Goal: Browse casually: Explore the website without a specific task or goal

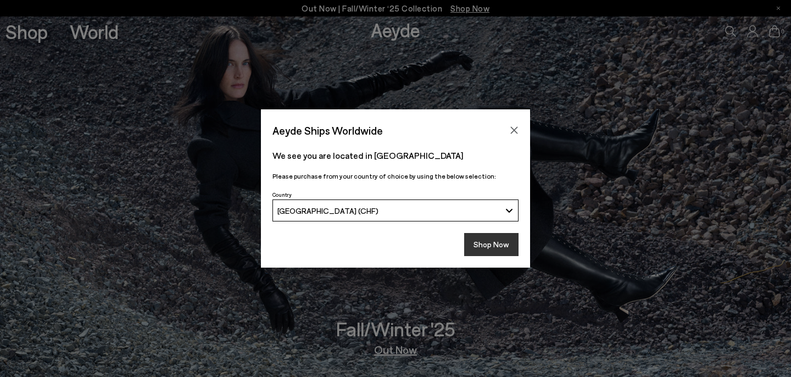
click at [495, 243] on button "Shop Now" at bounding box center [491, 244] width 54 height 23
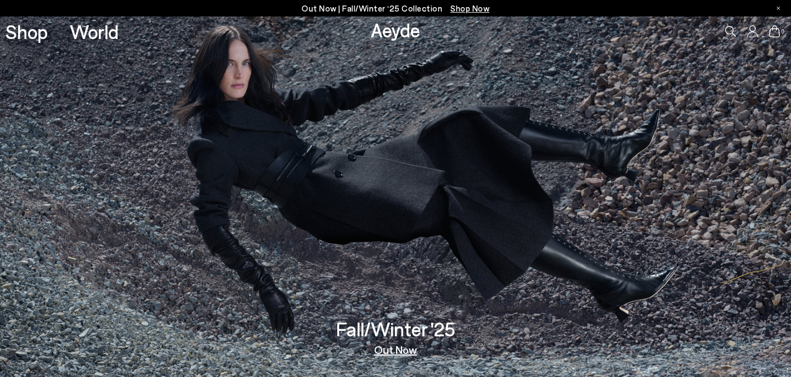
click at [403, 351] on link "Out Now" at bounding box center [395, 349] width 43 height 11
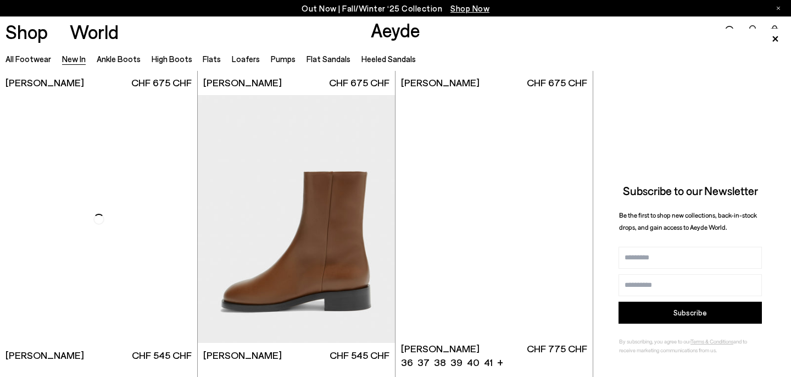
scroll to position [4612, 0]
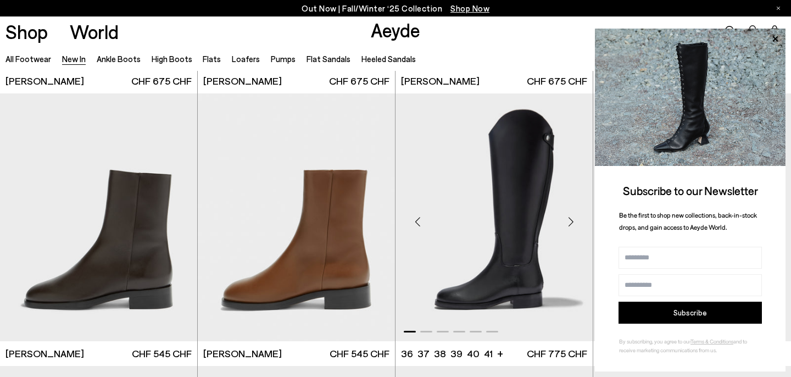
click at [568, 221] on div "Next slide" at bounding box center [570, 221] width 33 height 33
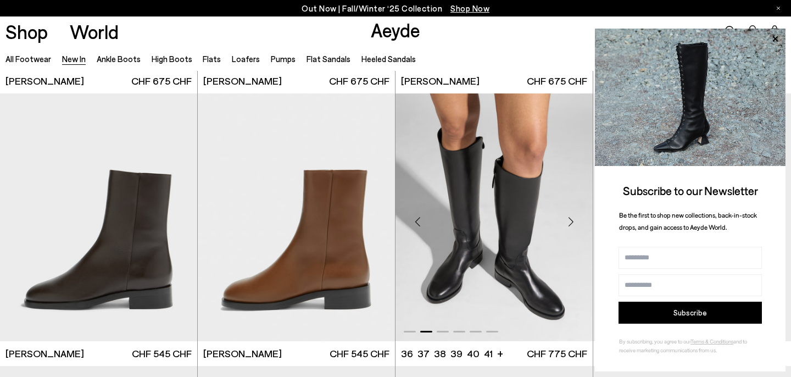
click at [568, 221] on div "Next slide" at bounding box center [570, 221] width 33 height 33
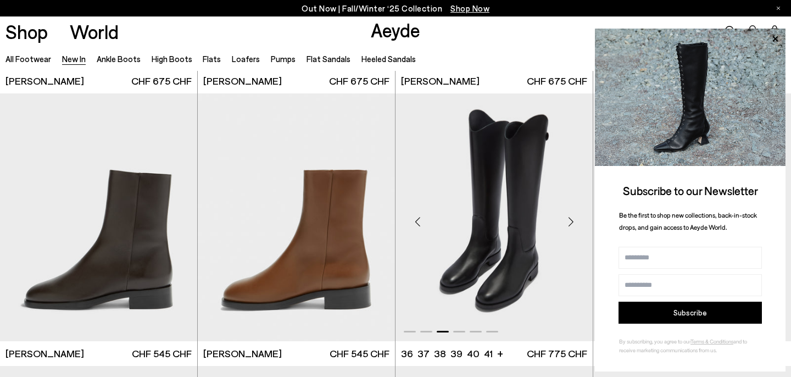
click at [568, 221] on div "Next slide" at bounding box center [570, 221] width 33 height 33
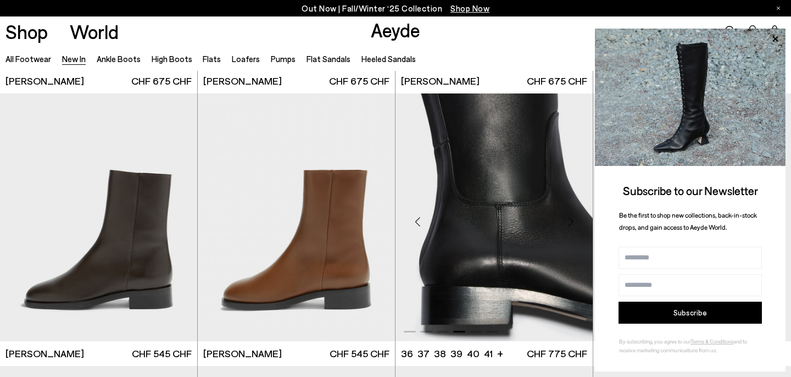
click at [568, 221] on div "Next slide" at bounding box center [570, 221] width 33 height 33
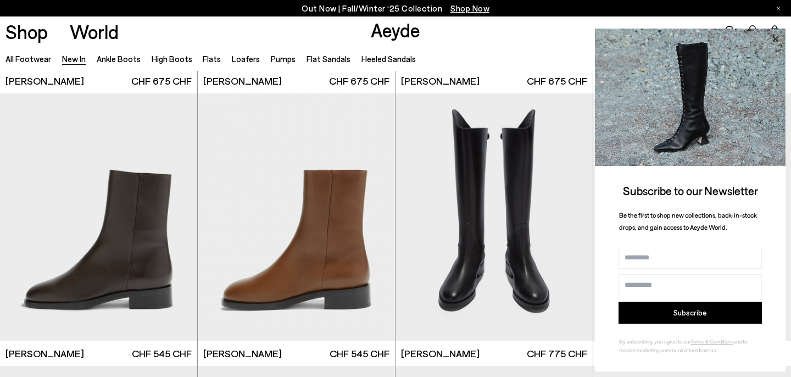
click at [772, 34] on icon at bounding box center [775, 39] width 14 height 14
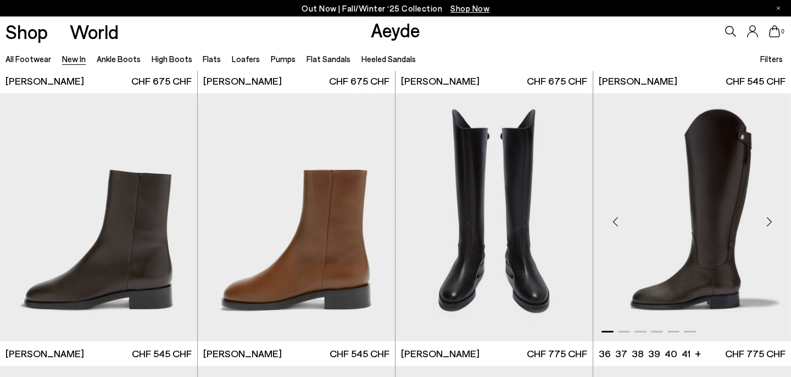
click at [769, 221] on div "Next slide" at bounding box center [768, 221] width 33 height 33
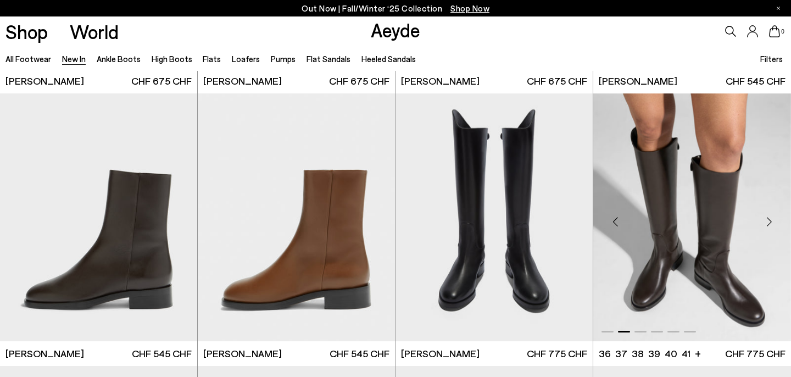
click at [769, 221] on div "Next slide" at bounding box center [768, 221] width 33 height 33
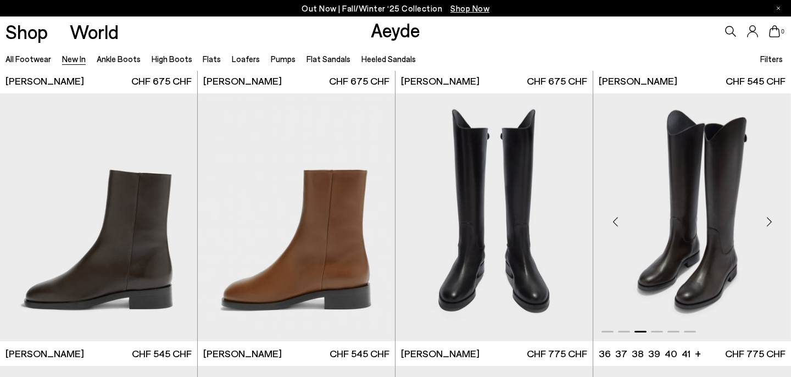
click at [769, 221] on div "Next slide" at bounding box center [768, 221] width 33 height 33
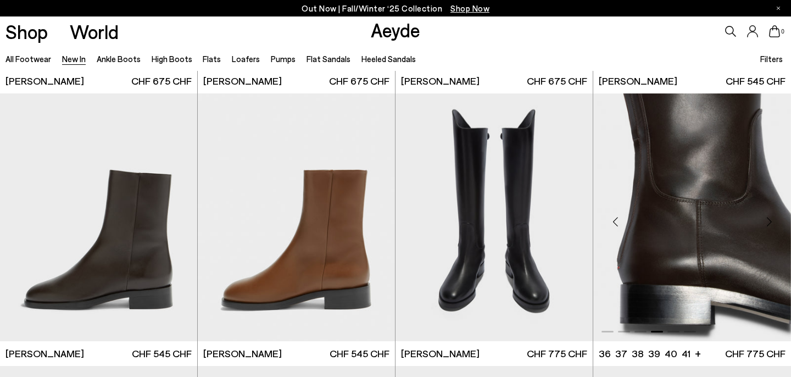
click at [769, 221] on div "Next slide" at bounding box center [768, 221] width 33 height 33
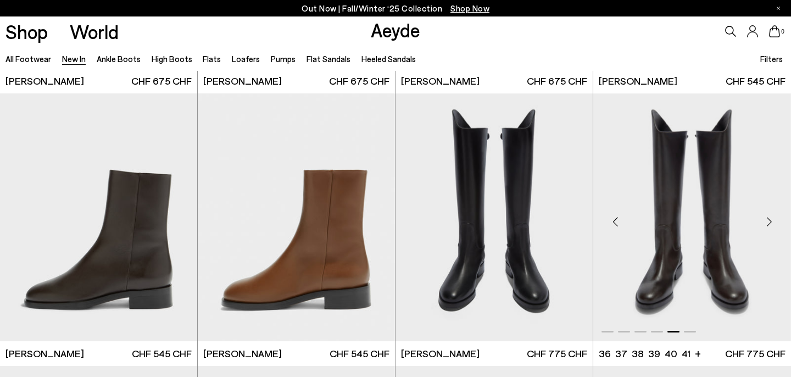
click at [769, 221] on div "Next slide" at bounding box center [768, 221] width 33 height 33
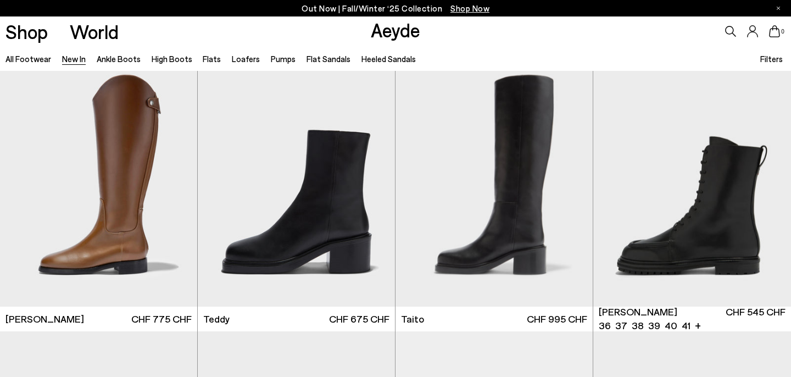
scroll to position [4922, 0]
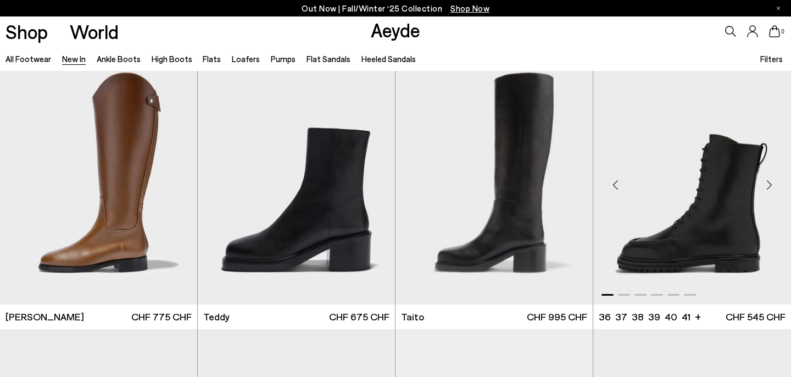
click at [769, 186] on div "Next slide" at bounding box center [768, 184] width 33 height 33
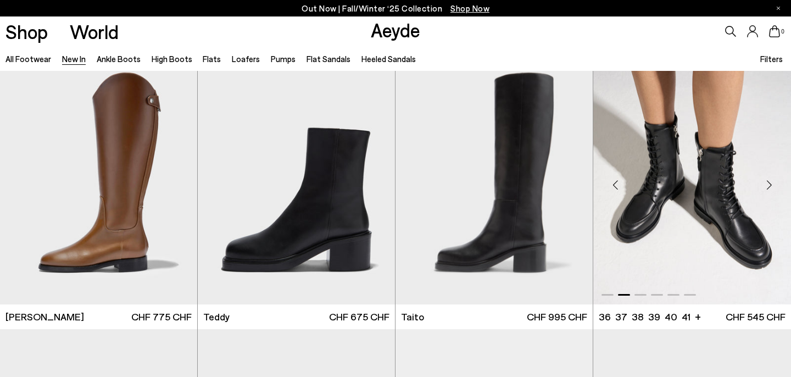
click at [769, 186] on div "Next slide" at bounding box center [768, 184] width 33 height 33
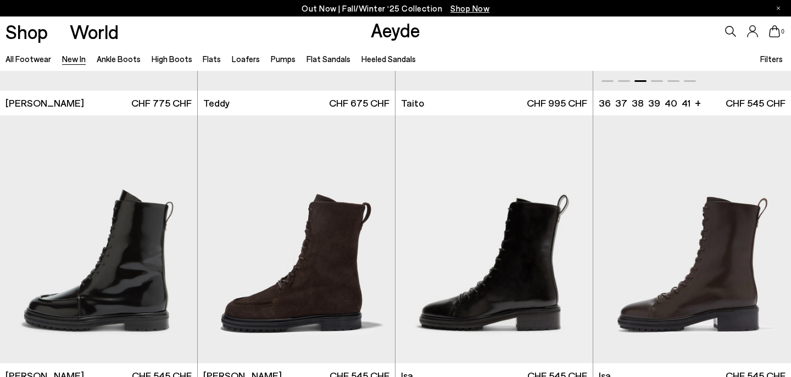
scroll to position [5190, 0]
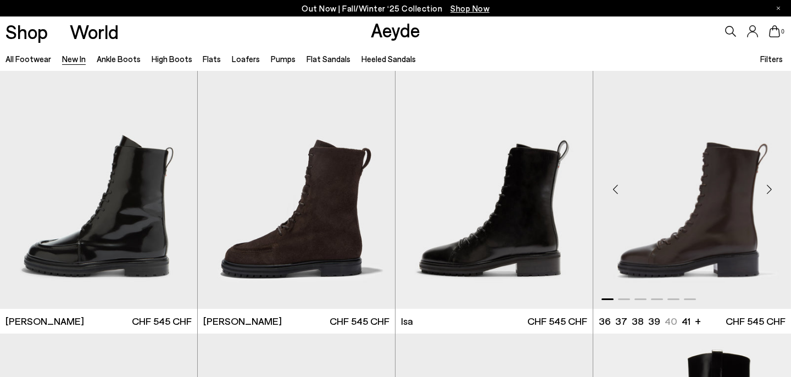
click at [767, 186] on div "Next slide" at bounding box center [768, 188] width 33 height 33
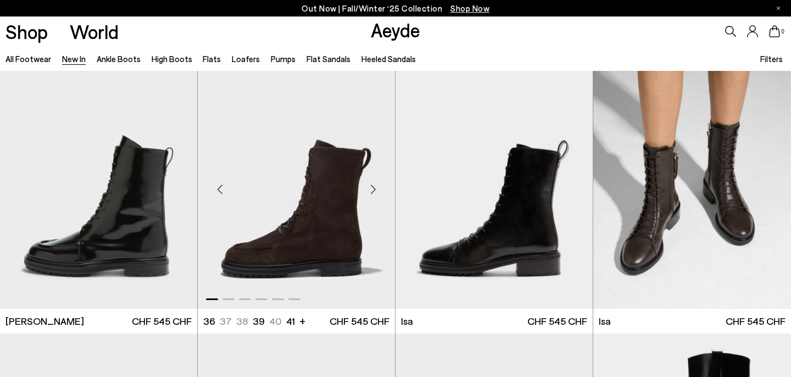
click at [370, 191] on div "Next slide" at bounding box center [372, 188] width 33 height 33
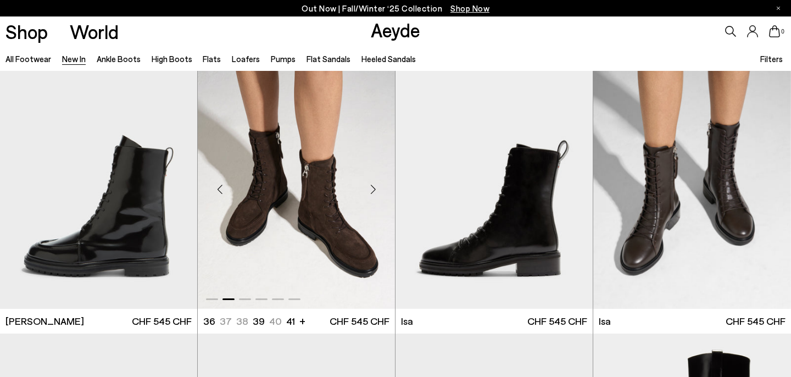
click at [370, 191] on div "Next slide" at bounding box center [372, 188] width 33 height 33
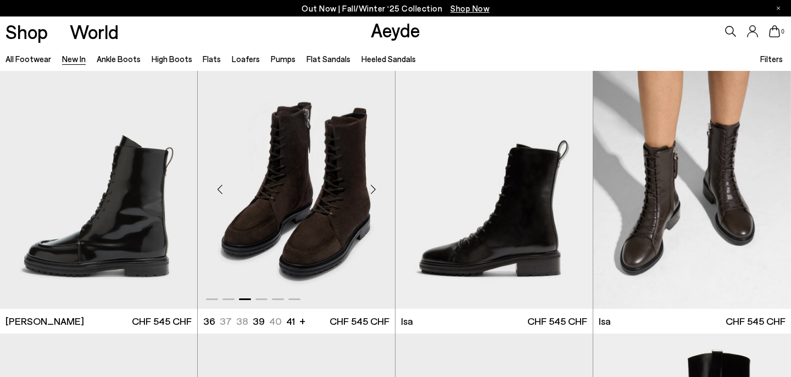
click at [373, 185] on div "Next slide" at bounding box center [372, 188] width 33 height 33
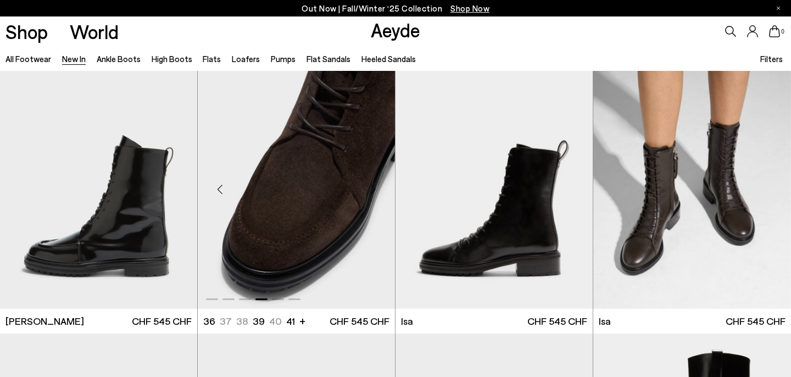
click at [373, 185] on div "Next slide" at bounding box center [372, 188] width 33 height 33
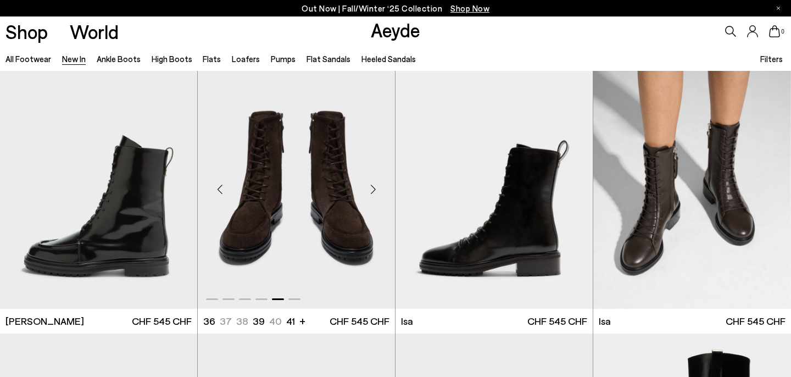
click at [373, 186] on div "Next slide" at bounding box center [372, 188] width 33 height 33
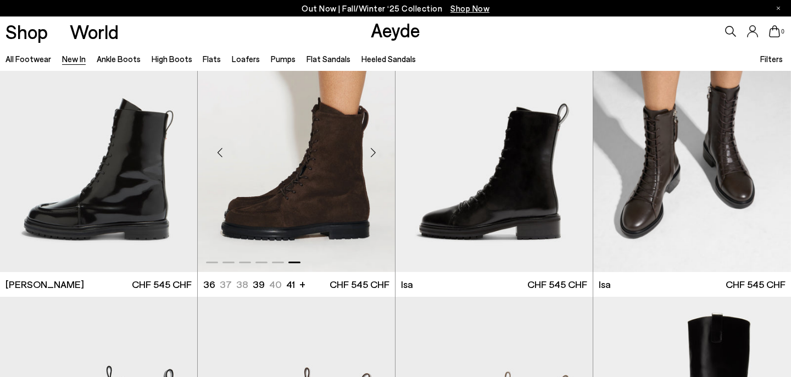
scroll to position [5228, 0]
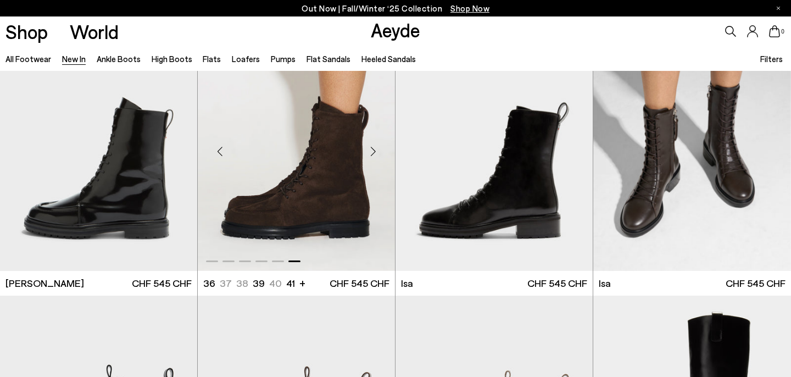
click at [373, 150] on div "Next slide" at bounding box center [372, 151] width 33 height 33
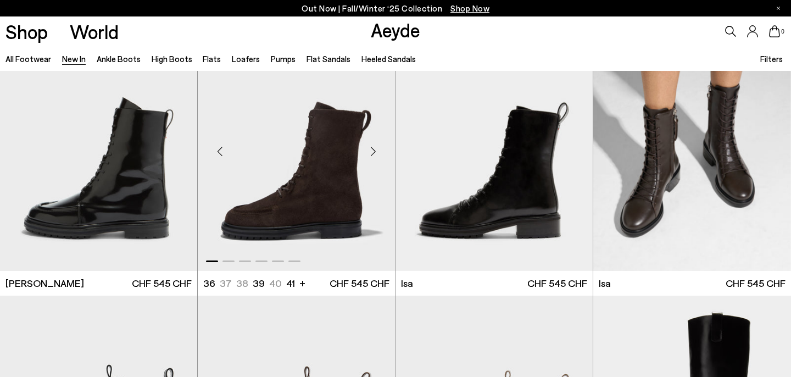
click at [373, 150] on div "Next slide" at bounding box center [372, 151] width 33 height 33
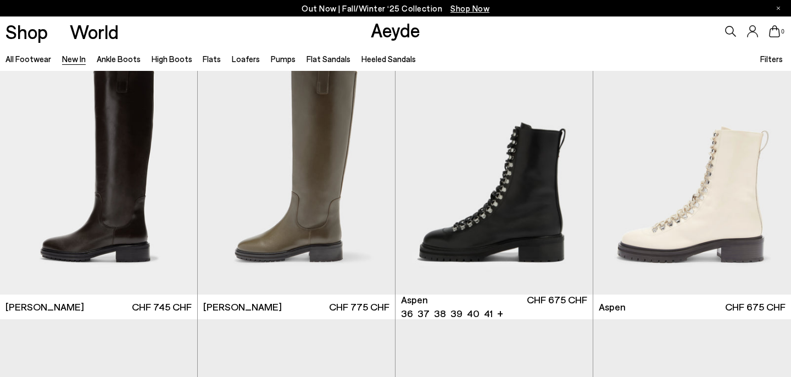
scroll to position [5796, 0]
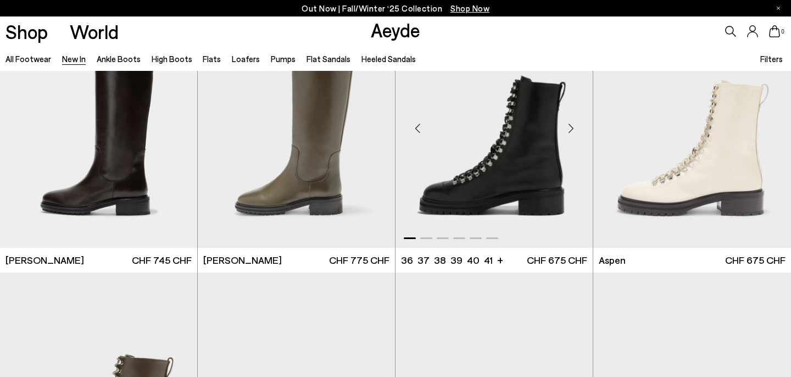
click at [571, 127] on div "Next slide" at bounding box center [570, 127] width 33 height 33
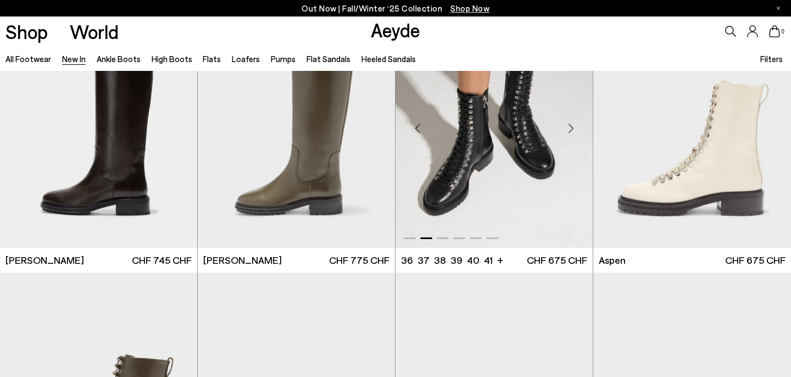
click at [571, 127] on div "Next slide" at bounding box center [570, 127] width 33 height 33
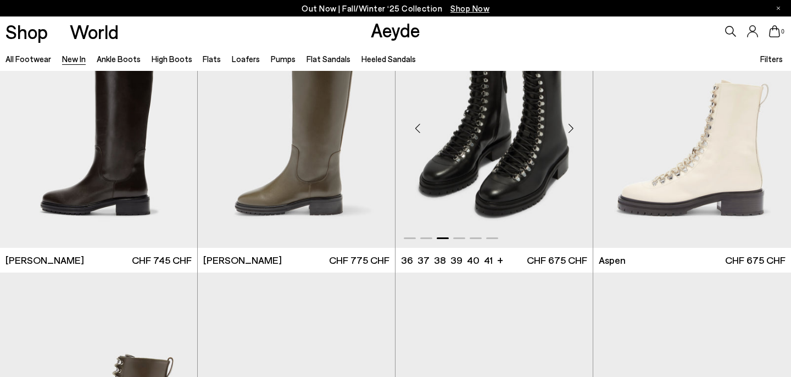
click at [571, 127] on div "Next slide" at bounding box center [570, 127] width 33 height 33
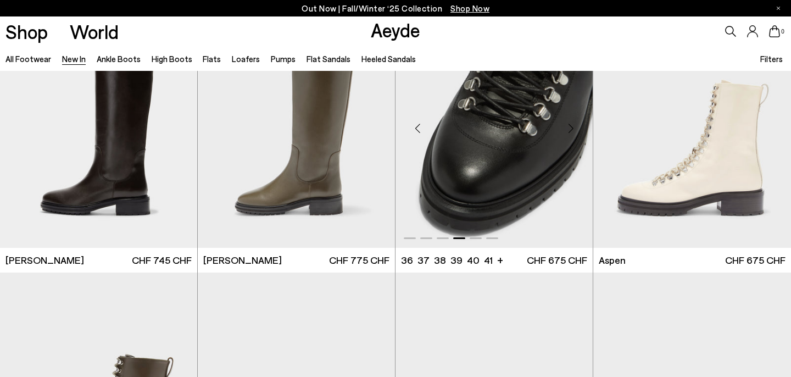
click at [571, 127] on div "Next slide" at bounding box center [570, 127] width 33 height 33
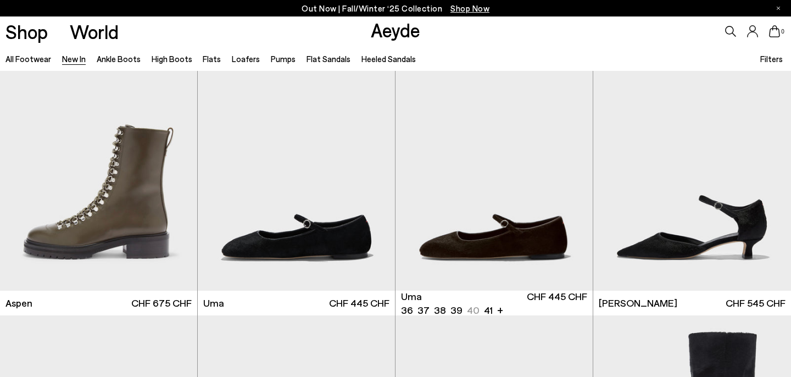
scroll to position [6029, 0]
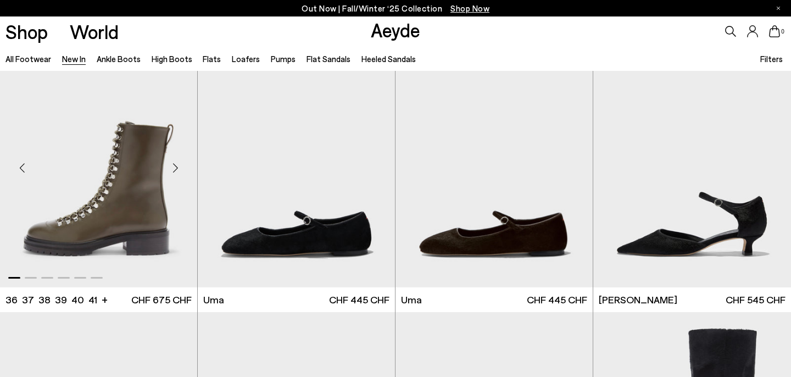
click at [176, 167] on div "Next slide" at bounding box center [175, 168] width 33 height 33
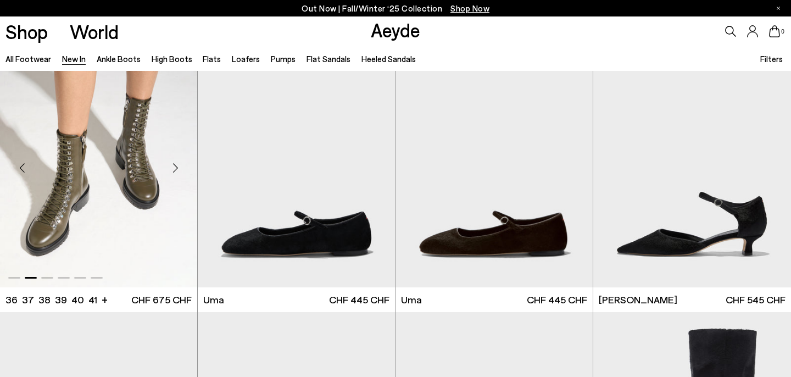
click at [176, 167] on div "Next slide" at bounding box center [175, 168] width 33 height 33
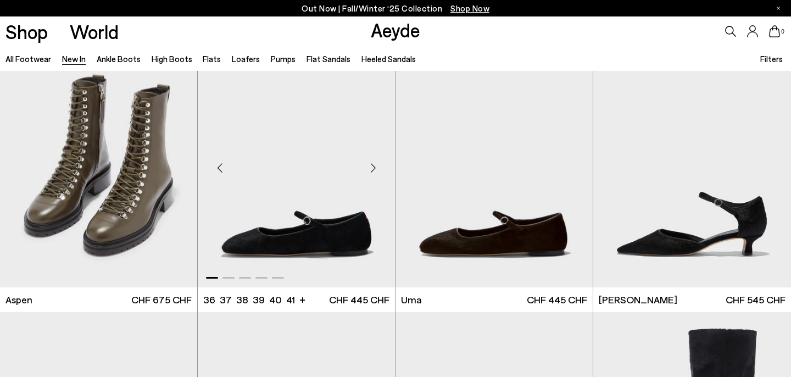
click at [371, 166] on div "Next slide" at bounding box center [372, 168] width 33 height 33
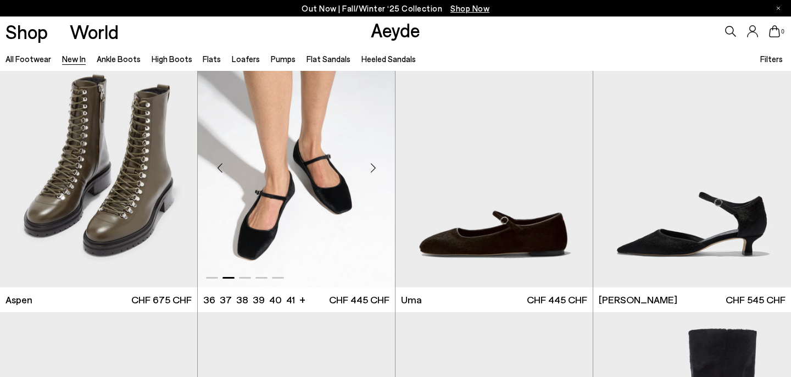
click at [371, 166] on div "Next slide" at bounding box center [372, 168] width 33 height 33
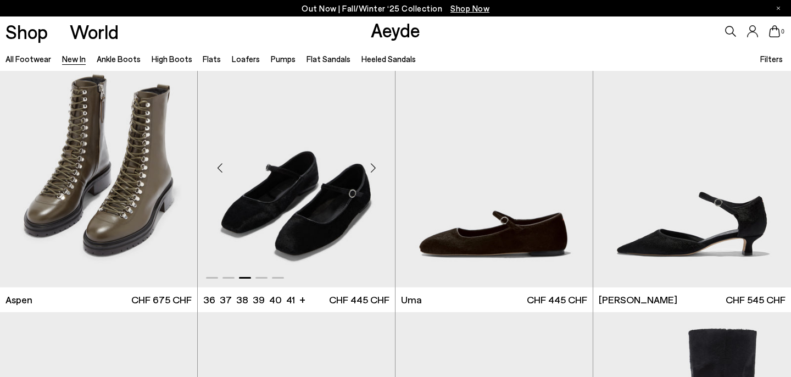
click at [371, 166] on div "Next slide" at bounding box center [372, 168] width 33 height 33
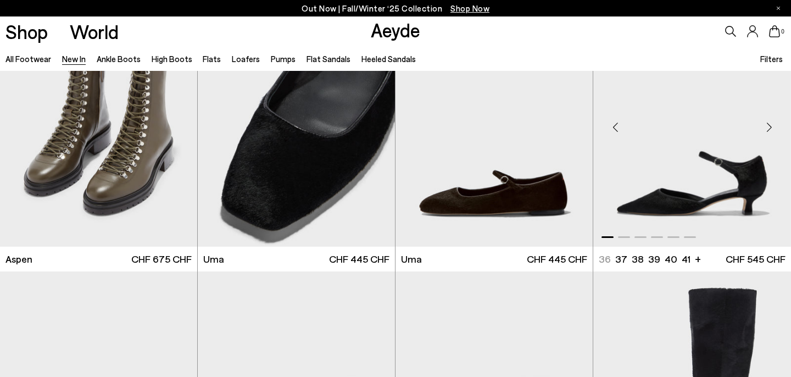
scroll to position [6067, 0]
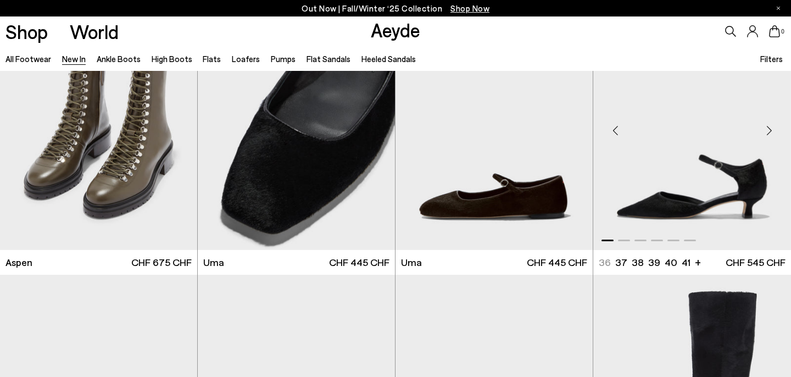
click at [771, 130] on div "Next slide" at bounding box center [768, 130] width 33 height 33
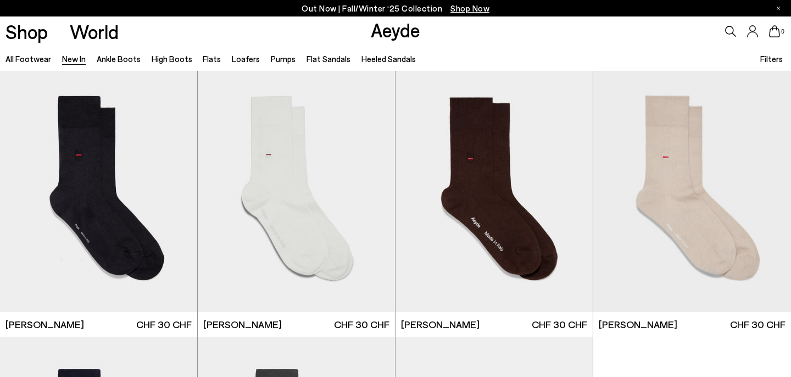
scroll to position [7847, 0]
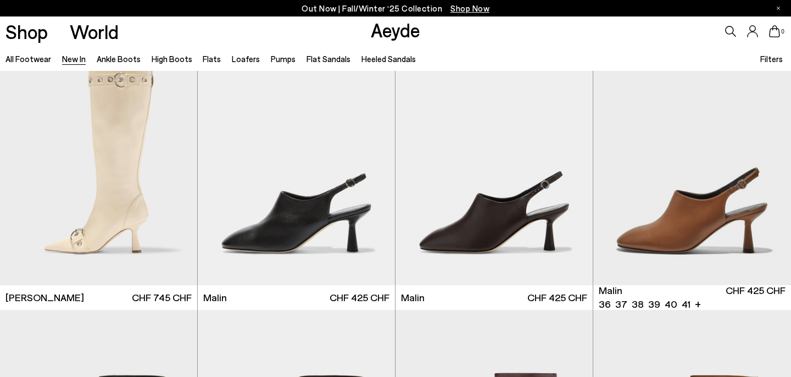
scroll to position [9031, 0]
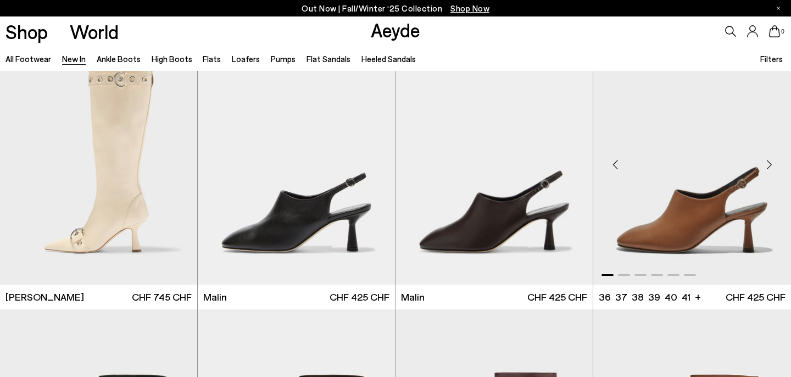
click at [765, 164] on div "Next slide" at bounding box center [768, 164] width 33 height 33
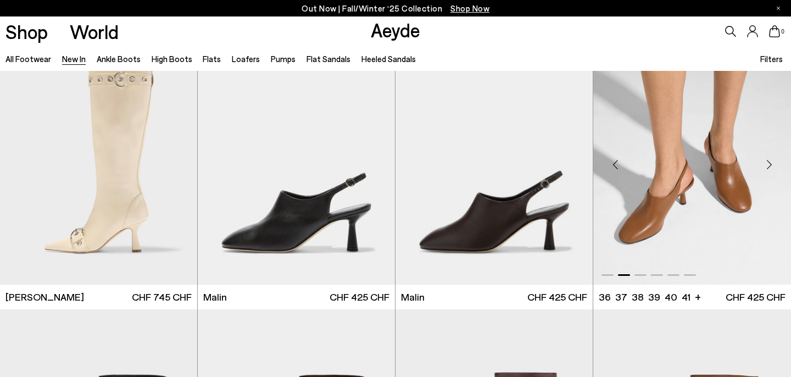
click at [765, 164] on div "Next slide" at bounding box center [768, 164] width 33 height 33
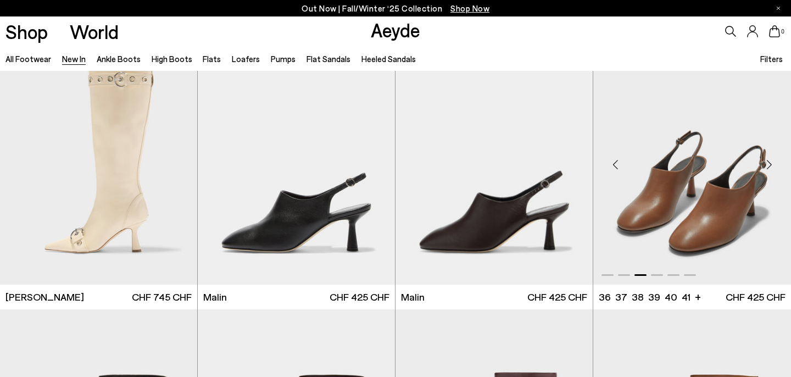
click at [765, 164] on div "Next slide" at bounding box center [768, 164] width 33 height 33
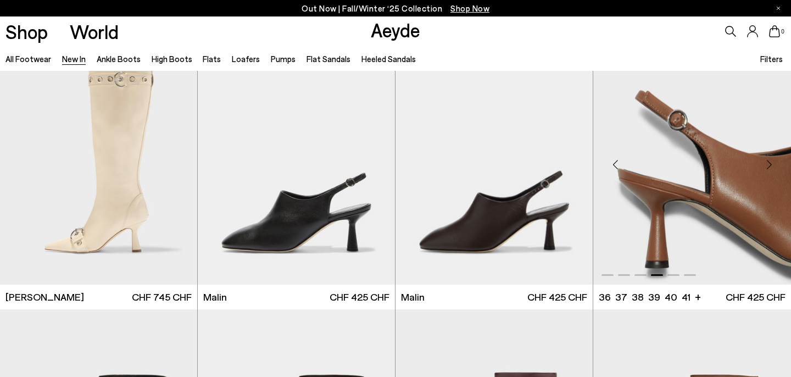
click at [765, 164] on div "Next slide" at bounding box center [768, 164] width 33 height 33
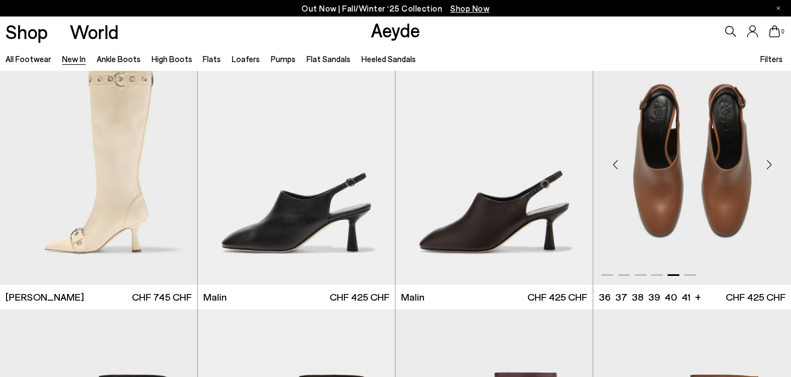
click at [765, 164] on div "Next slide" at bounding box center [768, 164] width 33 height 33
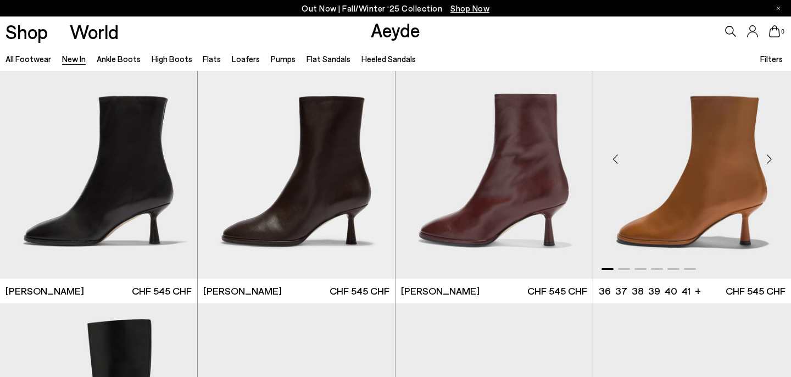
scroll to position [9287, 0]
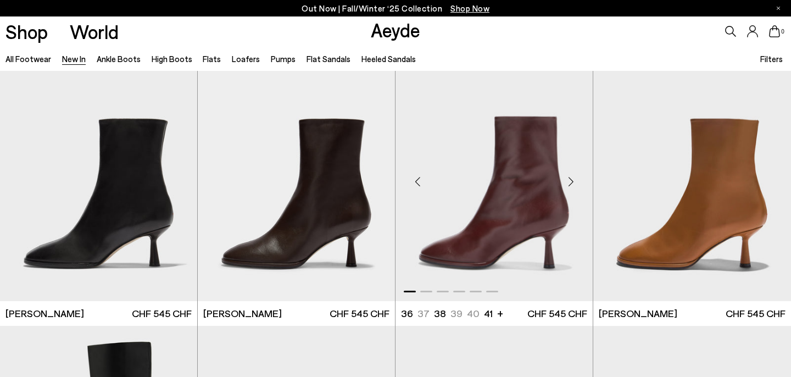
click at [569, 178] on div "Next slide" at bounding box center [570, 181] width 33 height 33
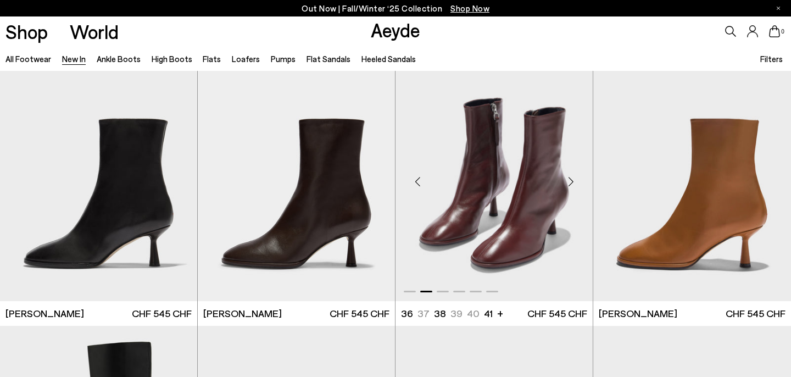
click at [569, 178] on div "Next slide" at bounding box center [570, 181] width 33 height 33
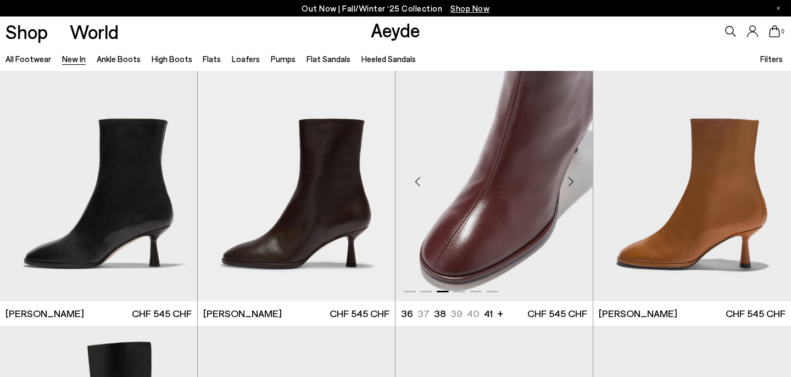
click at [569, 178] on div "Next slide" at bounding box center [570, 181] width 33 height 33
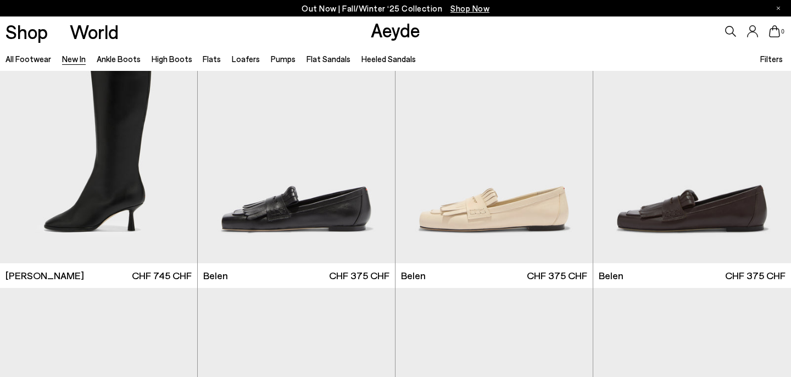
scroll to position [9593, 0]
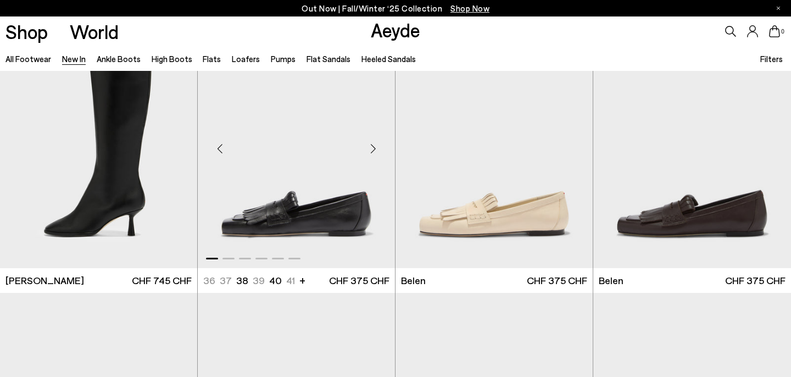
click at [371, 146] on div "Next slide" at bounding box center [372, 148] width 33 height 33
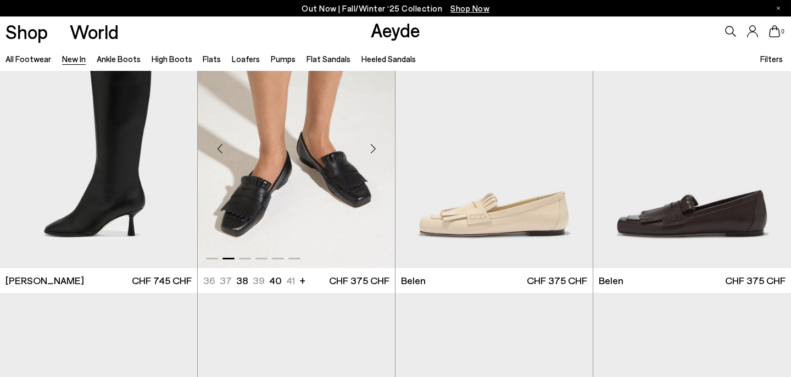
click at [371, 146] on div "Next slide" at bounding box center [372, 148] width 33 height 33
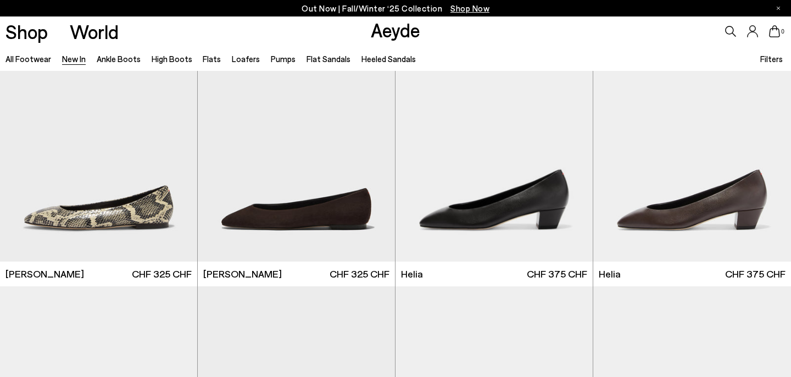
scroll to position [10301, 0]
